Goal: Task Accomplishment & Management: Complete application form

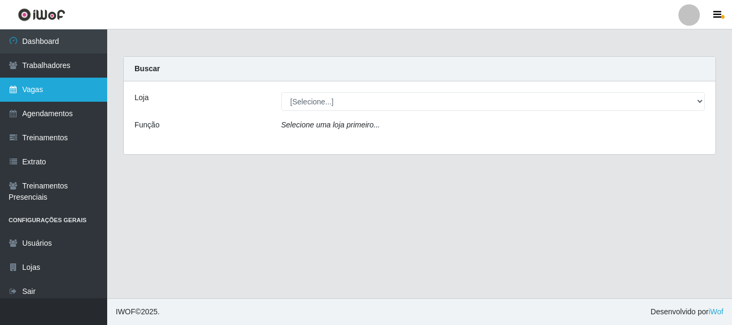
click at [43, 88] on link "Vagas" at bounding box center [53, 90] width 107 height 24
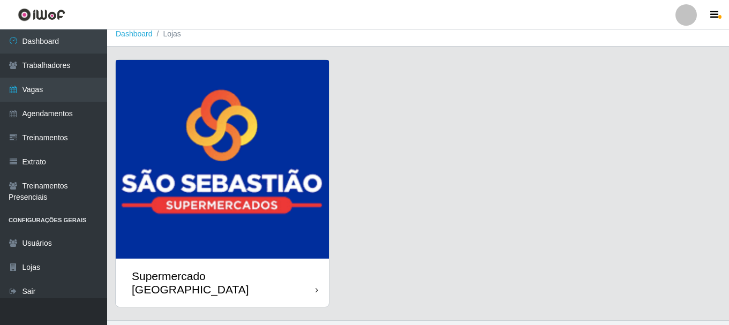
scroll to position [29, 0]
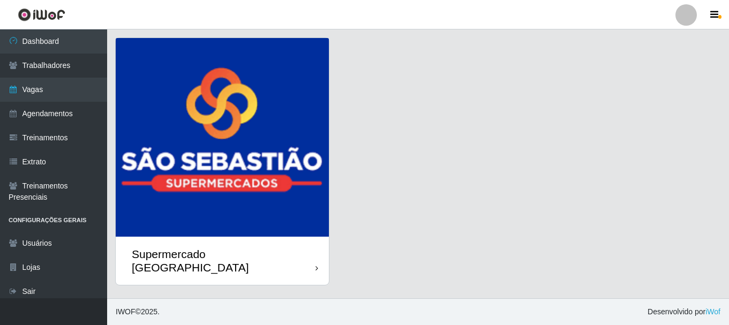
click at [222, 254] on div "Supermercado [GEOGRAPHIC_DATA]" at bounding box center [224, 260] width 184 height 27
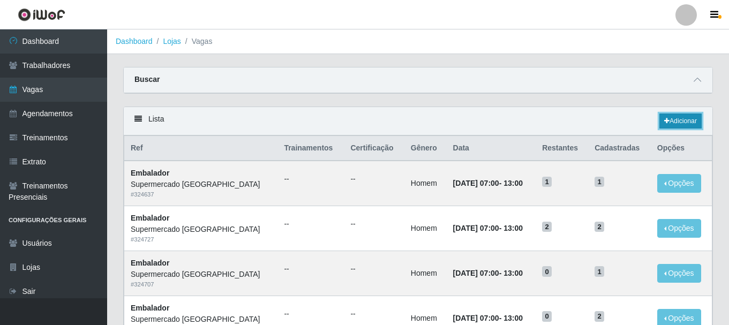
click at [668, 123] on link "Adicionar" at bounding box center [680, 121] width 42 height 15
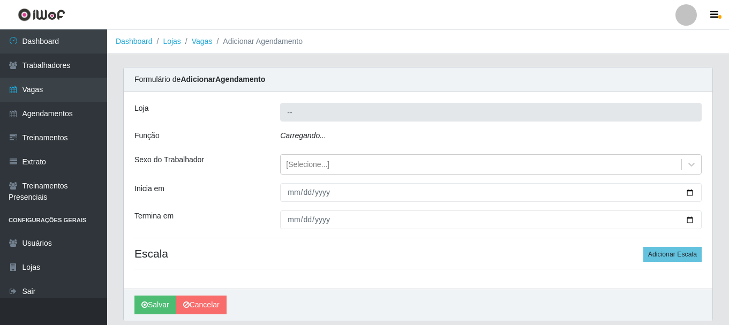
type input "Supermercado [GEOGRAPHIC_DATA]"
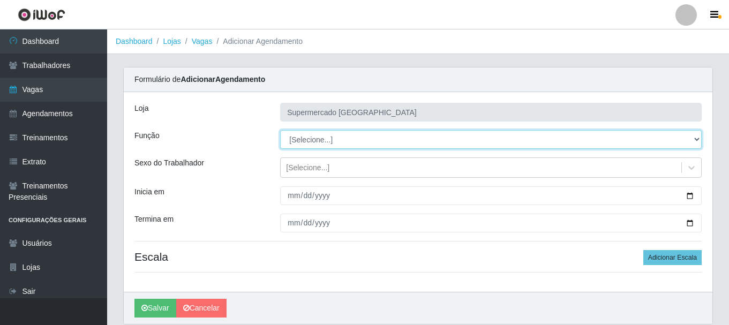
click at [698, 144] on select "[Selecione...] ASG ASG + ASG ++ Auxiliar de entrega + Auxiliar de entrega ++ Au…" at bounding box center [490, 139] width 421 height 19
select select "1"
click at [280, 130] on select "[Selecione...] ASG ASG + ASG ++ Auxiliar de entrega + Auxiliar de entrega ++ Au…" at bounding box center [490, 139] width 421 height 19
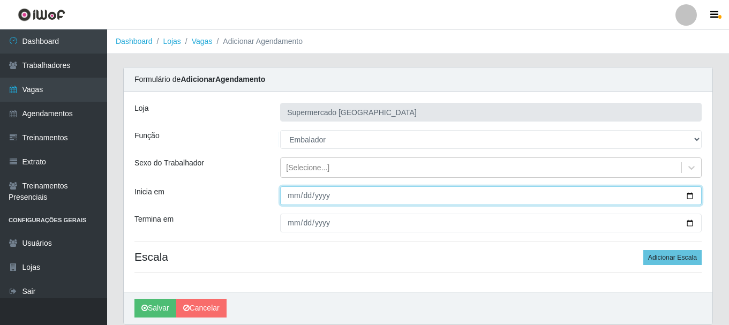
click at [293, 195] on input "Inicia em" at bounding box center [490, 195] width 421 height 19
type input "[DATE]"
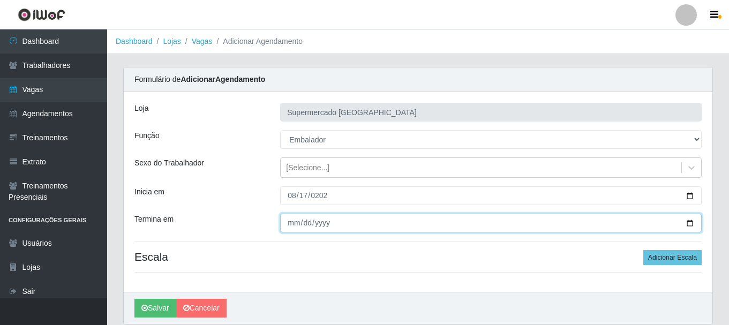
click at [290, 220] on input "Termina em" at bounding box center [490, 223] width 421 height 19
type input "[DATE]"
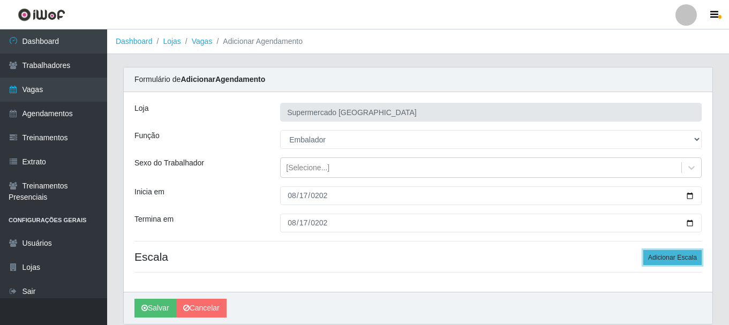
click at [677, 258] on button "Adicionar Escala" at bounding box center [672, 257] width 58 height 15
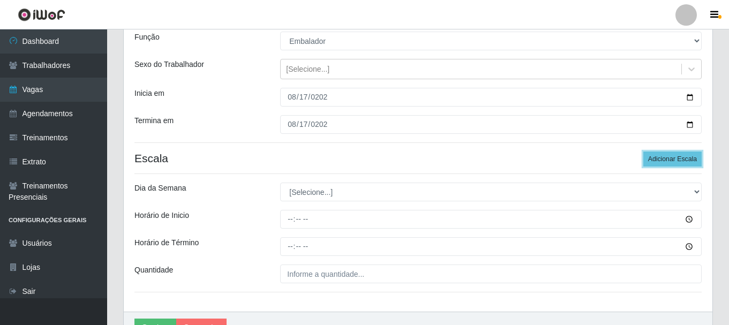
scroll to position [107, 0]
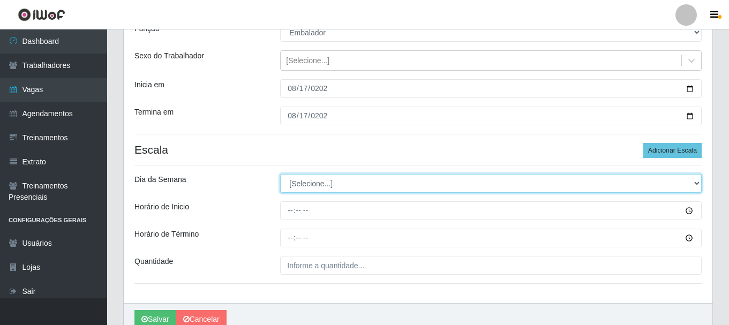
click at [300, 175] on select "[Selecione...] Segunda Terça Quarta Quinta Sexta Sábado Domingo" at bounding box center [490, 183] width 421 height 19
select select "0"
click at [280, 174] on select "[Selecione...] Segunda Terça Quarta Quinta Sexta Sábado Domingo" at bounding box center [490, 183] width 421 height 19
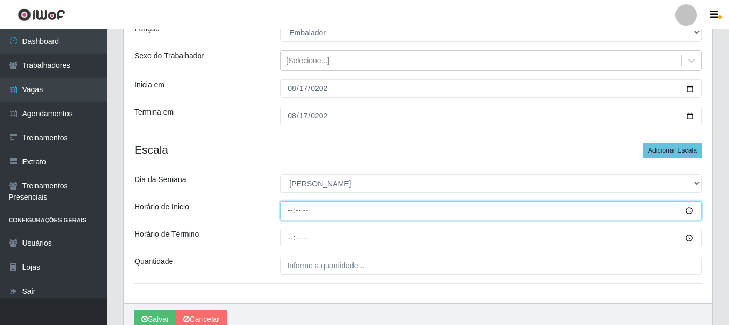
click at [288, 206] on input "Horário de Inicio" at bounding box center [490, 210] width 421 height 19
type input "07:00"
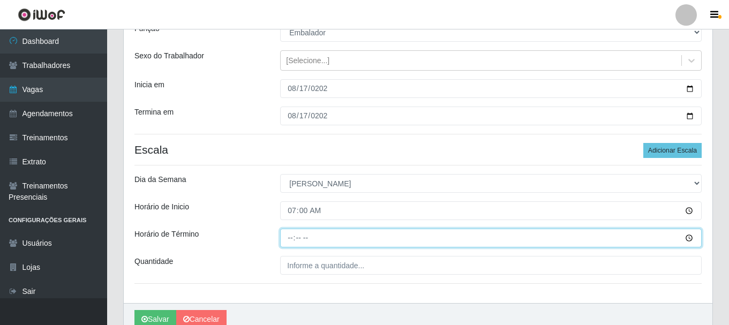
click at [292, 236] on input "Horário de Término" at bounding box center [490, 238] width 421 height 19
type input "13:00"
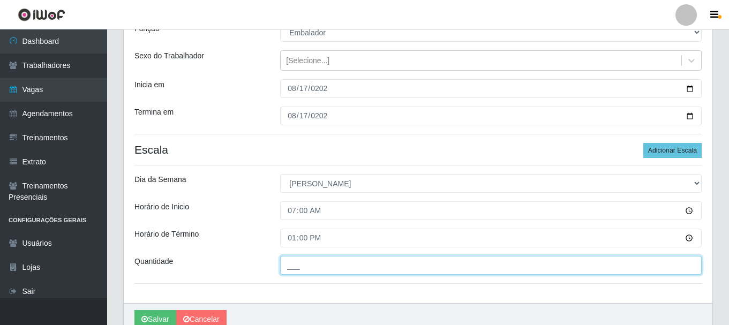
click at [304, 267] on input "___" at bounding box center [490, 265] width 421 height 19
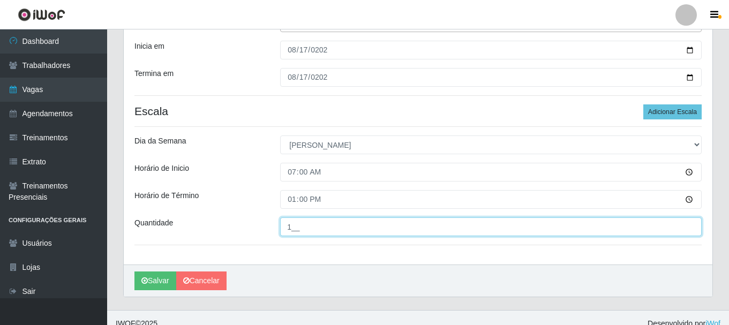
scroll to position [157, 0]
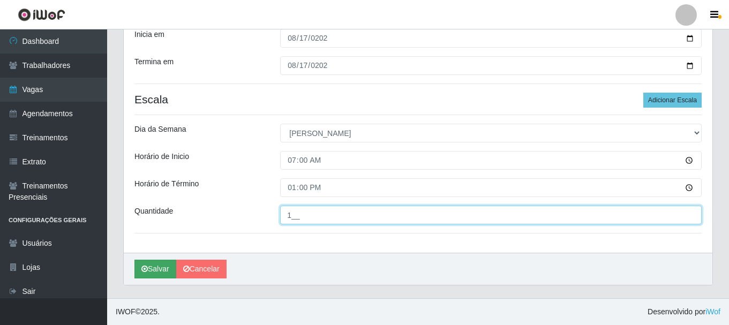
type input "1__"
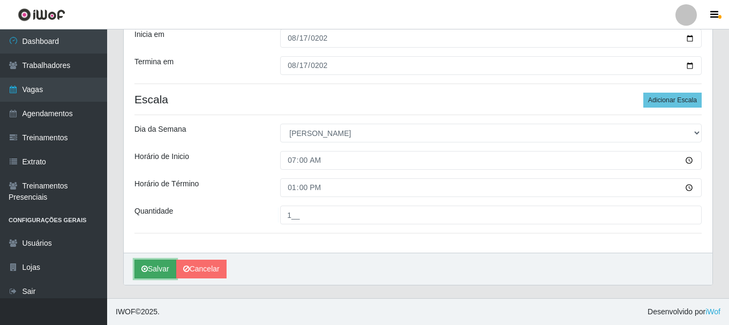
click at [157, 268] on button "Salvar" at bounding box center [155, 269] width 42 height 19
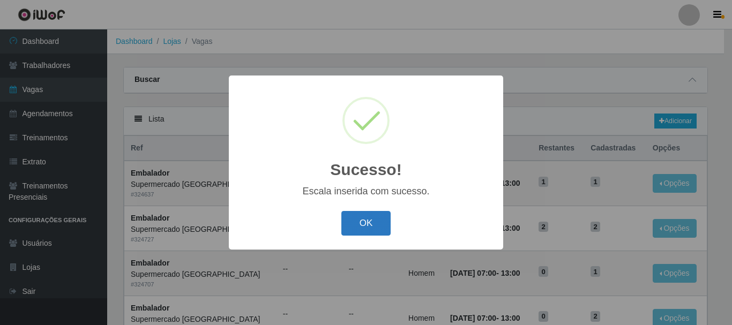
click at [361, 214] on button "OK" at bounding box center [366, 223] width 50 height 25
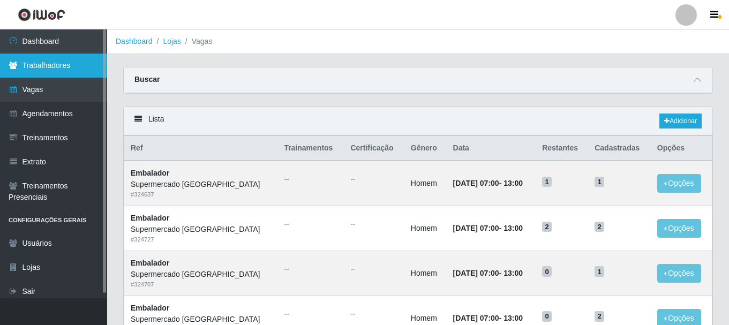
click at [47, 66] on link "Trabalhadores" at bounding box center [53, 66] width 107 height 24
